Goal: Find specific page/section: Find specific page/section

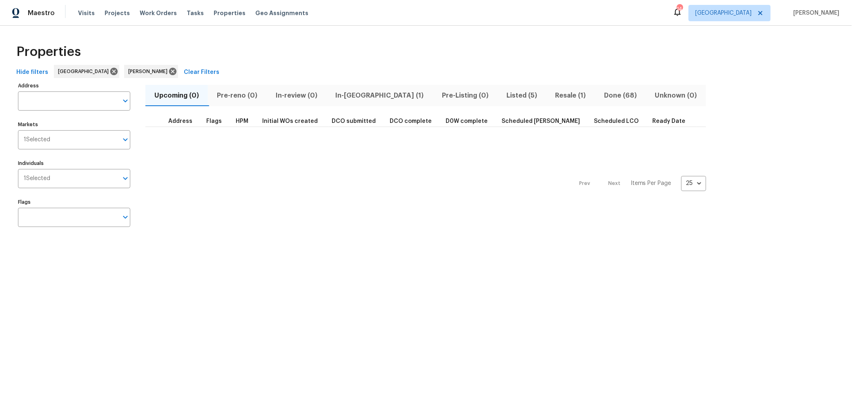
click at [551, 93] on span "Resale (1)" at bounding box center [570, 95] width 39 height 11
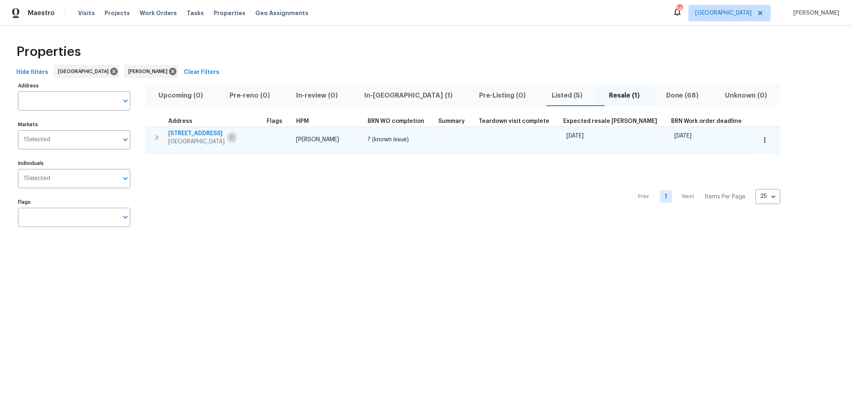
click at [234, 138] on icon "button" at bounding box center [232, 137] width 5 height 5
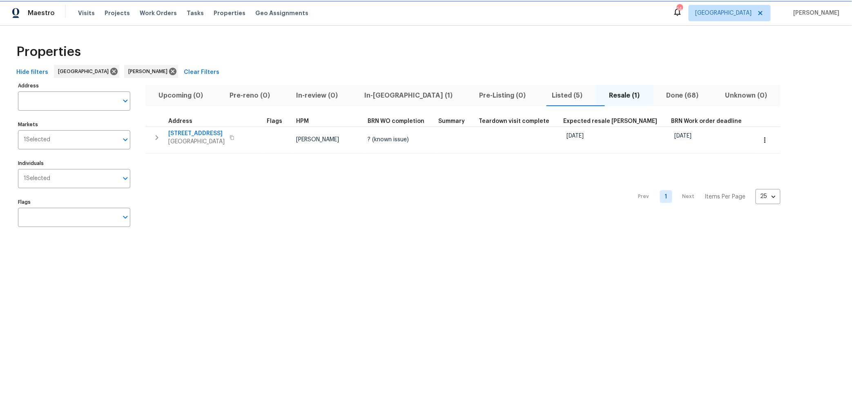
click at [839, 0] on div at bounding box center [426, 0] width 852 height 0
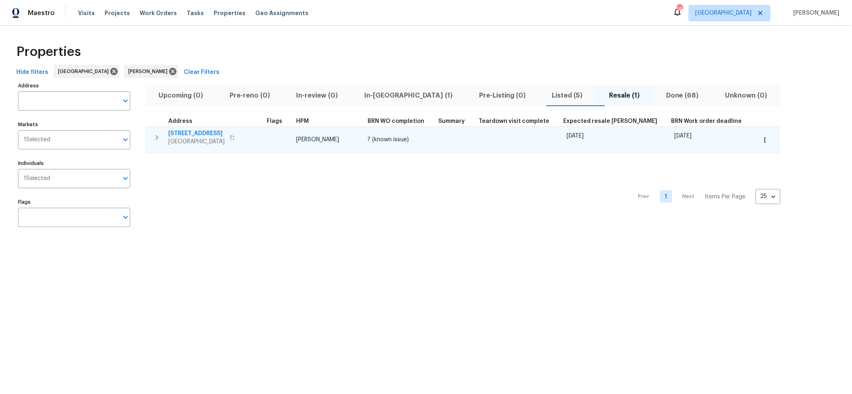
click at [185, 138] on span "Hawthorne, CA 90250" at bounding box center [196, 142] width 56 height 8
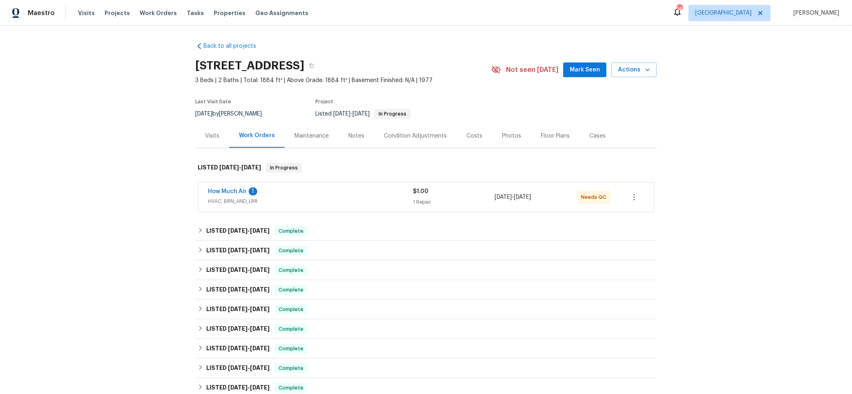
click at [329, 196] on div "How Much Air 1" at bounding box center [310, 192] width 205 height 10
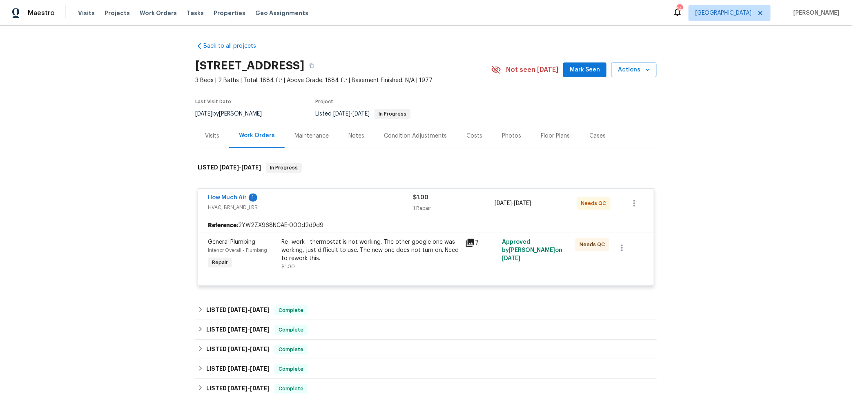
click at [471, 244] on icon at bounding box center [470, 243] width 10 height 10
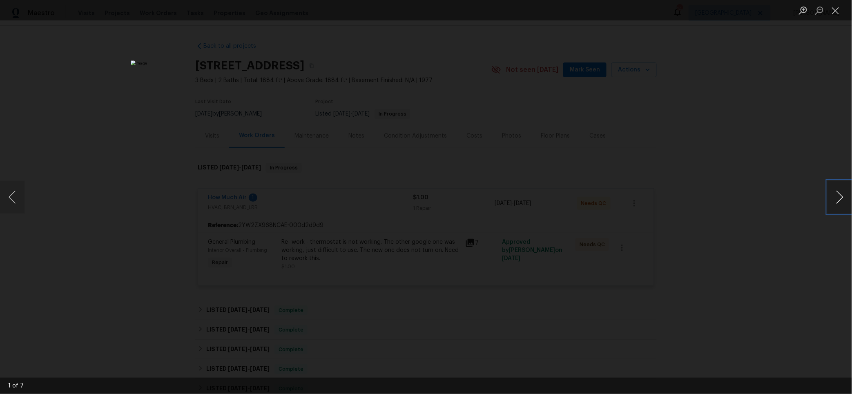
click at [842, 198] on button "Next image" at bounding box center [840, 197] width 25 height 33
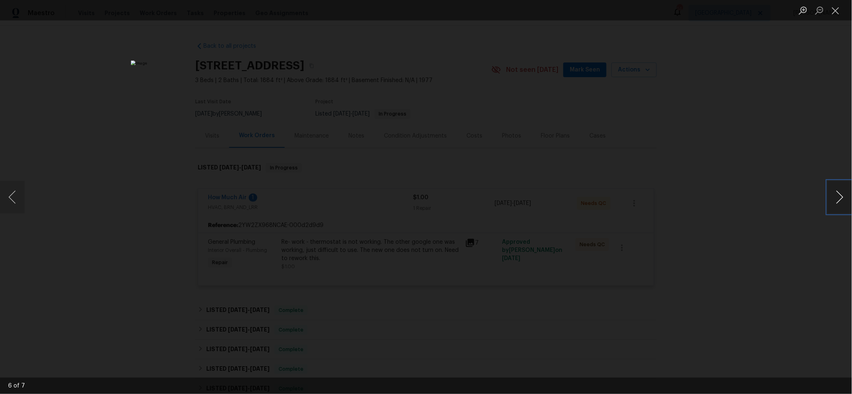
click at [842, 198] on button "Next image" at bounding box center [840, 197] width 25 height 33
click at [839, 195] on button "Next image" at bounding box center [840, 197] width 25 height 33
click at [836, 10] on button "Close lightbox" at bounding box center [836, 10] width 16 height 14
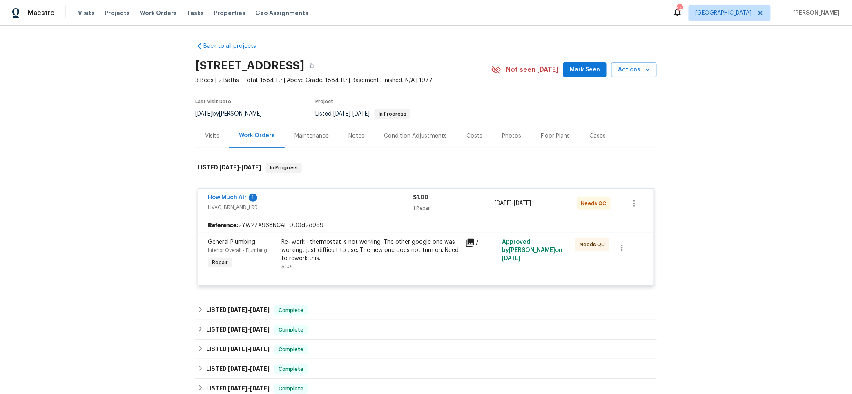
click at [71, 105] on div "Back to all projects [STREET_ADDRESS] 3 Beds | 2 Baths | Total: 1884 ft² | Abov…" at bounding box center [426, 210] width 852 height 368
click at [44, 14] on span "Maestro" at bounding box center [41, 13] width 27 height 8
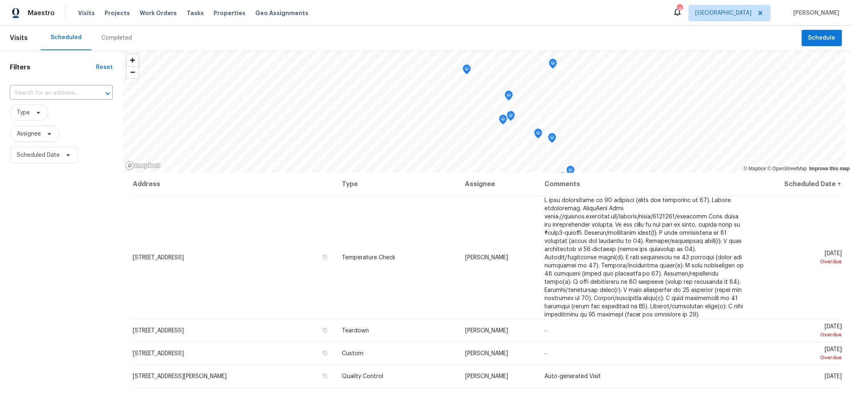
click at [46, 257] on div "Filters Reset ​ Type Assignee Scheduled Date" at bounding box center [61, 269] width 123 height 438
click at [203, 37] on div "Scheduled Completed" at bounding box center [421, 38] width 761 height 25
